Goal: Task Accomplishment & Management: Manage account settings

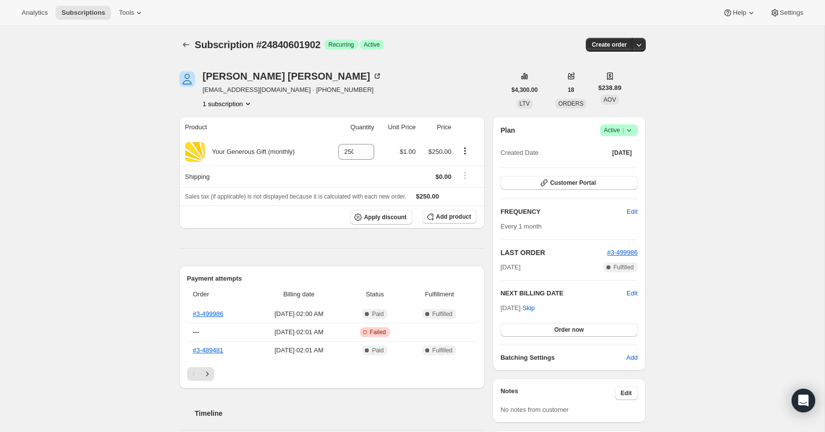
click at [630, 132] on icon at bounding box center [630, 130] width 10 height 10
click at [625, 166] on span "Cancel subscription" at bounding box center [617, 166] width 56 height 7
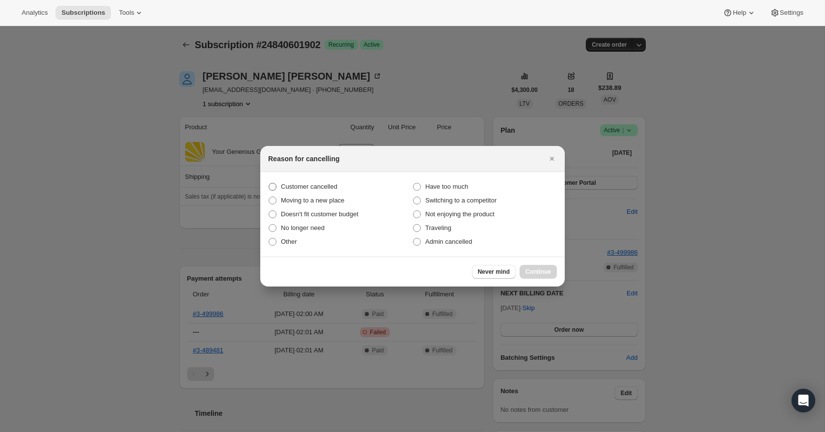
click at [328, 183] on span "Customer cancelled" at bounding box center [309, 186] width 57 height 7
click at [269, 183] on input "Customer cancelled" at bounding box center [269, 183] width 0 height 0
radio input "true"
click at [540, 271] on span "Continue" at bounding box center [539, 272] width 26 height 8
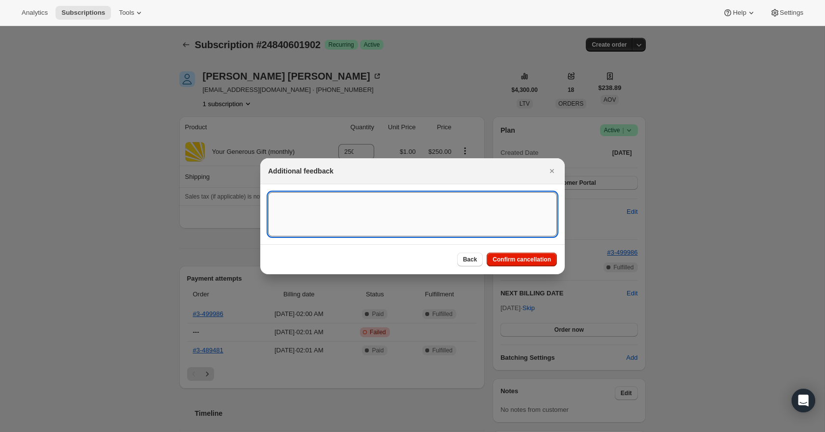
click at [387, 210] on textarea ":r2d:" at bounding box center [412, 214] width 289 height 44
drag, startPoint x: 523, startPoint y: 203, endPoint x: 332, endPoint y: 199, distance: 191.2
click at [313, 194] on textarea "[DATE] RR - Canceled Recurring donation per wife [PERSON_NAME]. [PERSON_NAME] p…" at bounding box center [412, 214] width 289 height 44
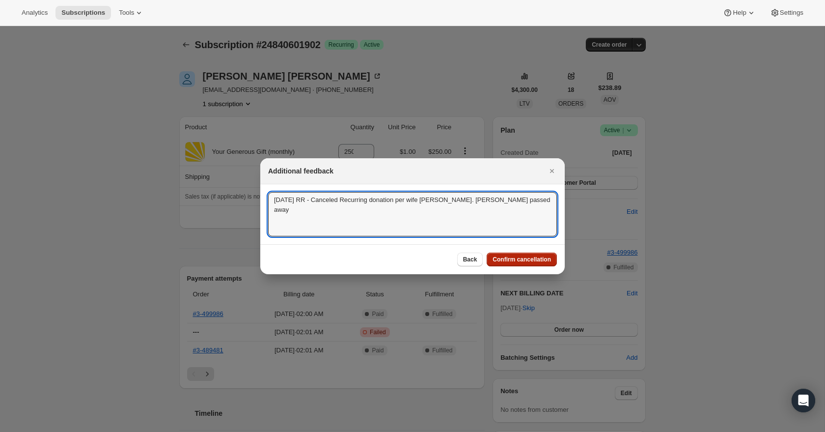
type textarea "[DATE] RR - Canceled Recurring donation per wife [PERSON_NAME]. [PERSON_NAME] p…"
click at [525, 261] on span "Confirm cancellation" at bounding box center [522, 260] width 58 height 8
